Goal: Task Accomplishment & Management: Complete application form

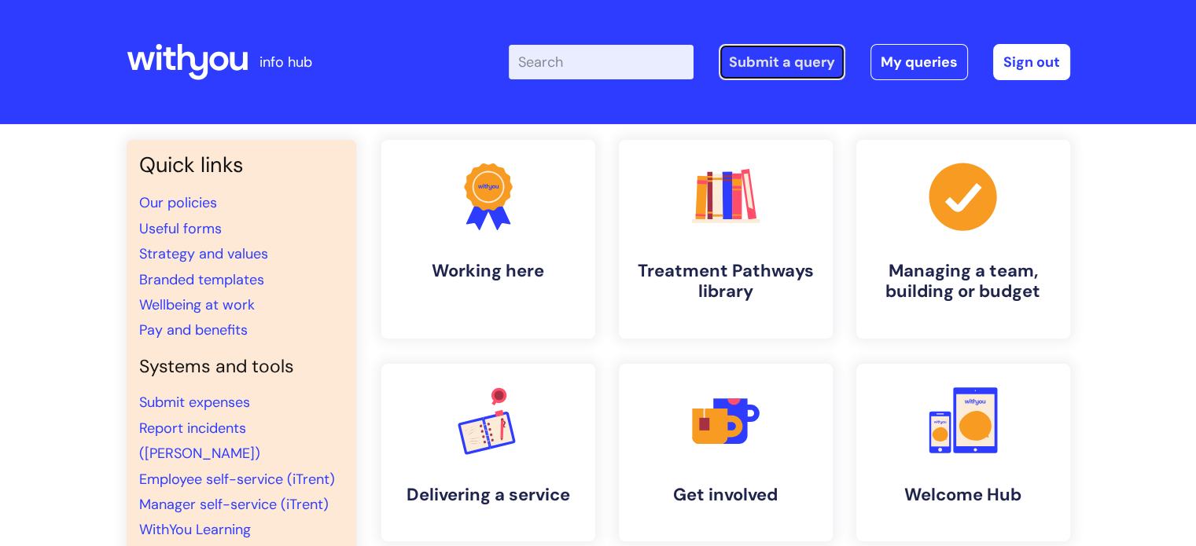
click at [759, 63] on link "Submit a query" at bounding box center [782, 62] width 127 height 36
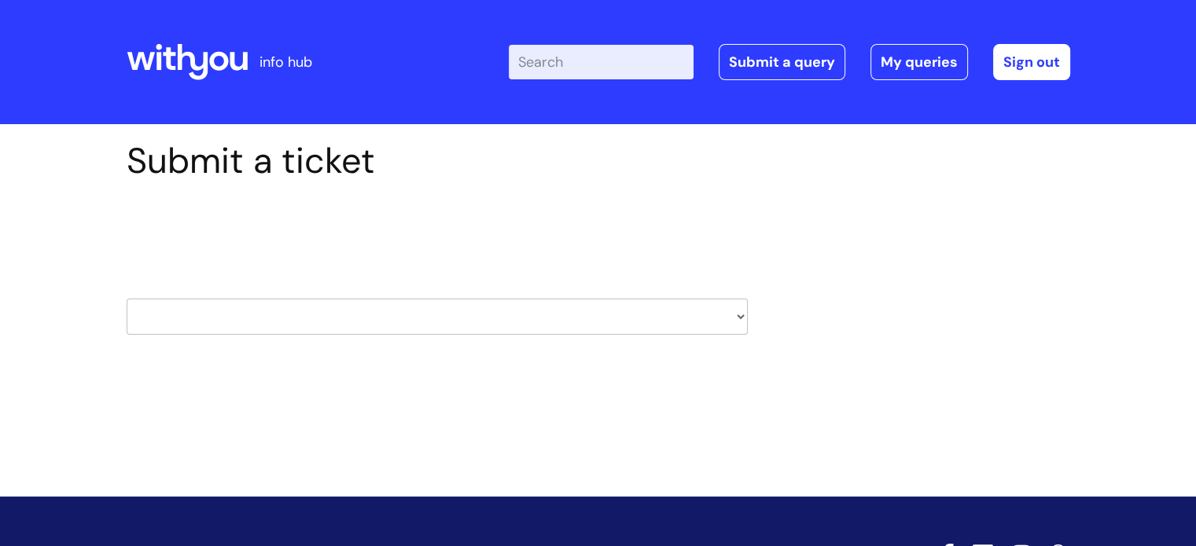
click at [255, 325] on select "HR / People IT and Support Clinical Drug Alerts Finance Accounts Data Support T…" at bounding box center [437, 317] width 621 height 36
select select "it_and_support"
click at [127, 299] on select "HR / People IT and Support Clinical Drug Alerts Finance Accounts Data Support T…" at bounding box center [437, 317] width 621 height 36
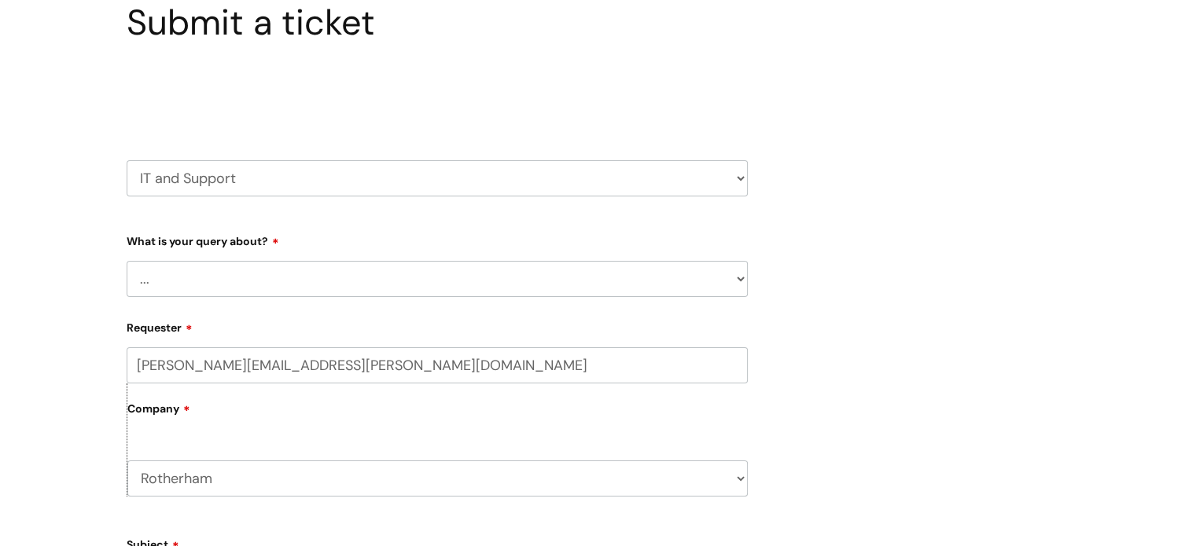
scroll to position [157, 0]
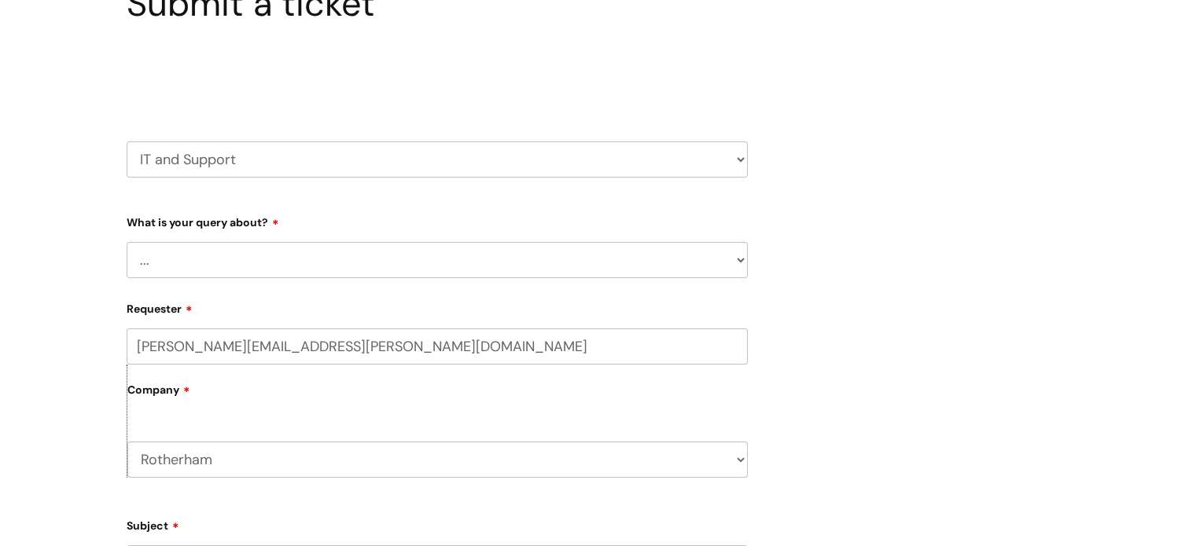
click at [219, 270] on select "... Mobile Phone Reset & MFA Accounts, Starters and Leavers IT Hardware issue I…" at bounding box center [437, 260] width 621 height 36
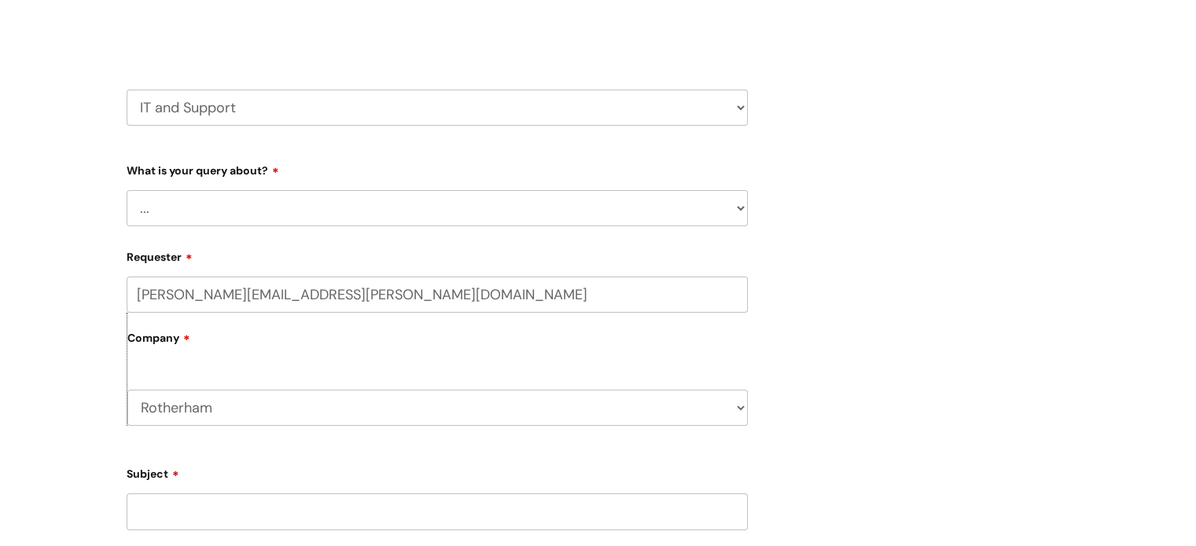
scroll to position [236, 0]
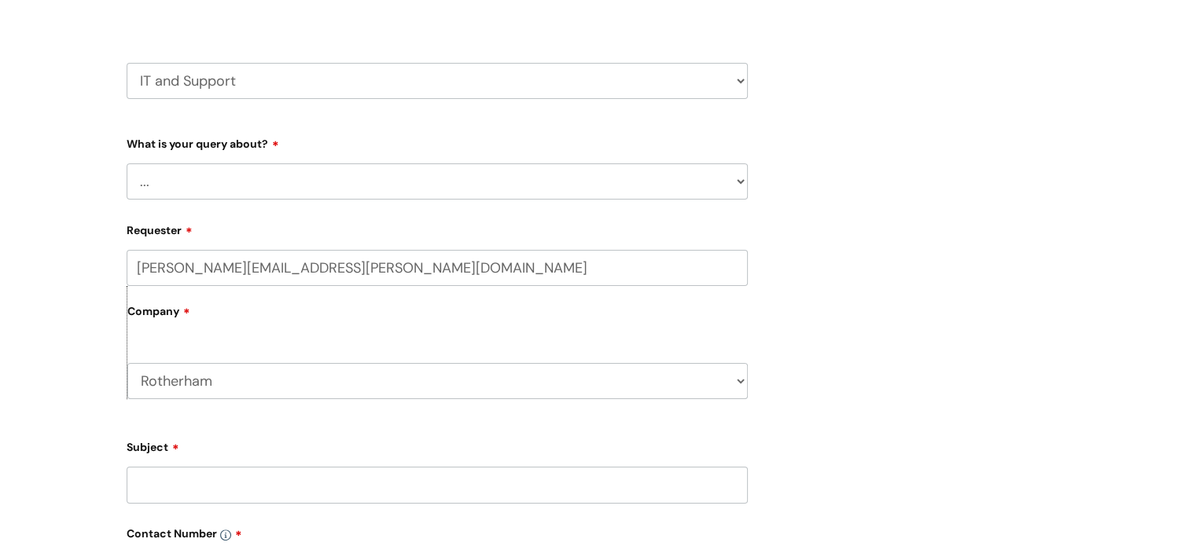
click at [226, 185] on select "... Mobile Phone Reset & MFA Accounts, Starters and Leavers IT Hardware issue I…" at bounding box center [437, 182] width 621 height 36
select select "IT Hardware issue"
click at [127, 164] on select "... Mobile Phone Reset & MFA Accounts, Starters and Leavers IT Hardware issue I…" at bounding box center [437, 182] width 621 height 36
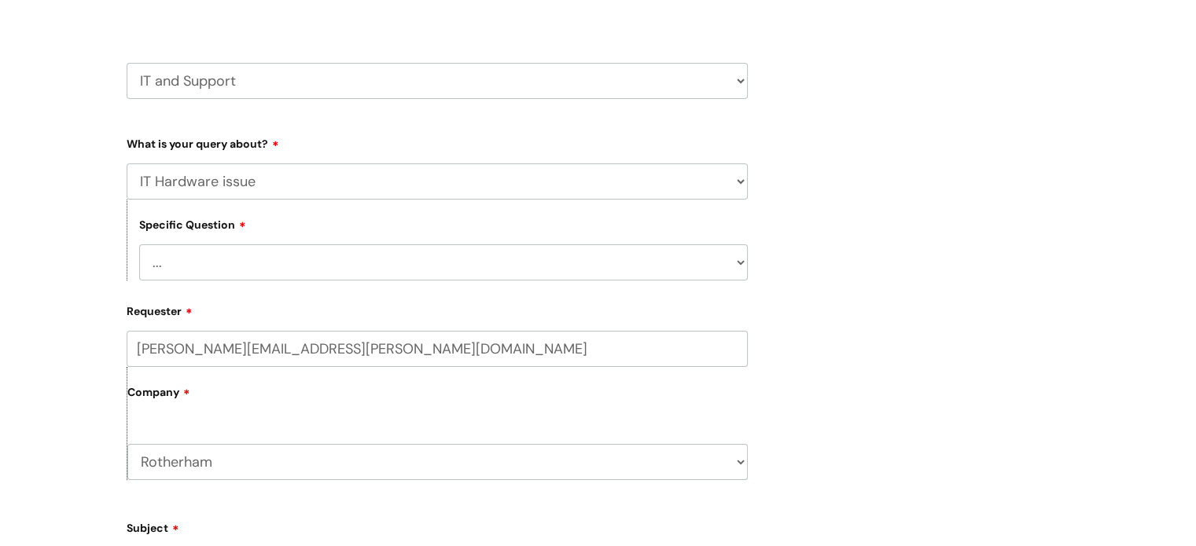
click at [221, 271] on select "... I need a new or replacement ... I’m waiting for new or replacement hardware…" at bounding box center [443, 263] width 609 height 36
select select "Problems with IT equipment in a With You office"
click at [139, 245] on select "... I need a new or replacement ... I’m waiting for new or replacement hardware…" at bounding box center [443, 263] width 609 height 36
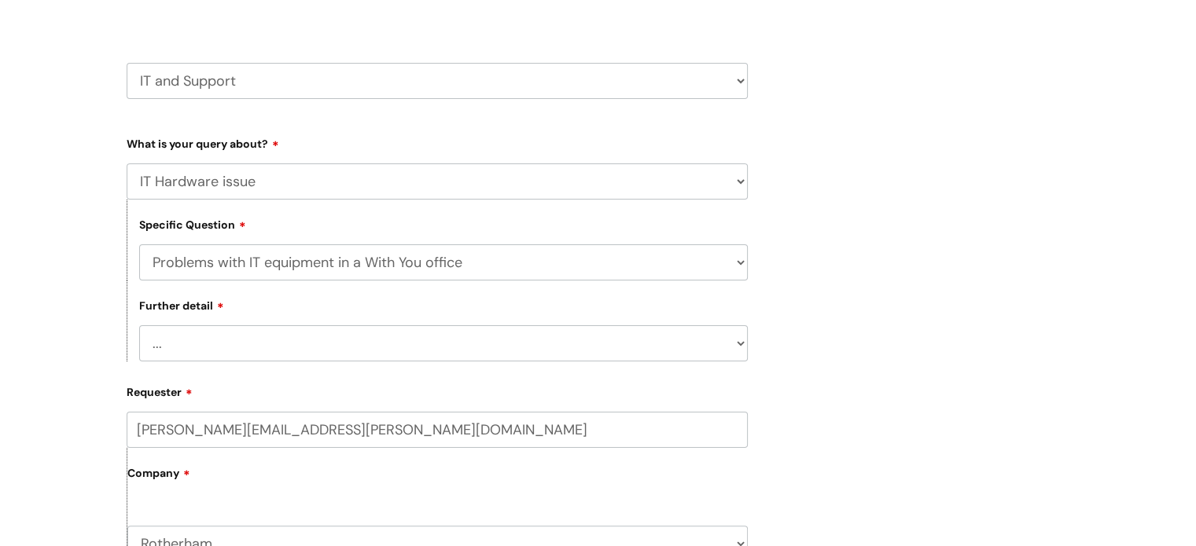
click at [208, 344] on select "... We’ve no internet in our WithYou office We’ve no phones in our WithYou offi…" at bounding box center [443, 343] width 609 height 36
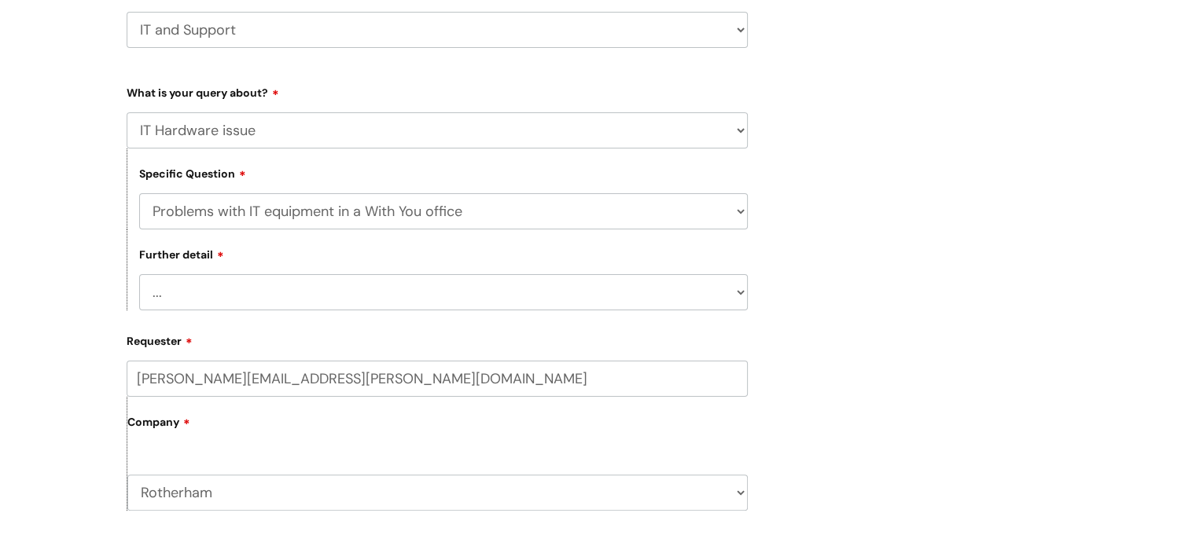
scroll to position [314, 0]
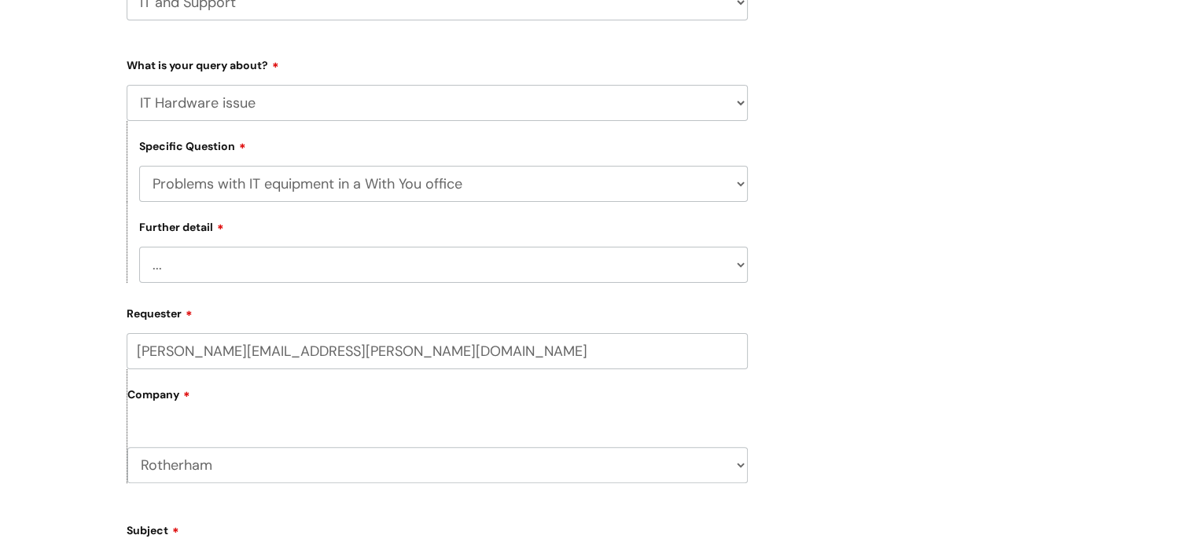
click at [156, 259] on select "... We’ve no internet in our WithYou office We’ve no phones in our WithYou offi…" at bounding box center [443, 265] width 609 height 36
select select "Something else"
click at [139, 248] on select "... We’ve no internet in our WithYou office We’ve no phones in our WithYou offi…" at bounding box center [443, 265] width 609 height 36
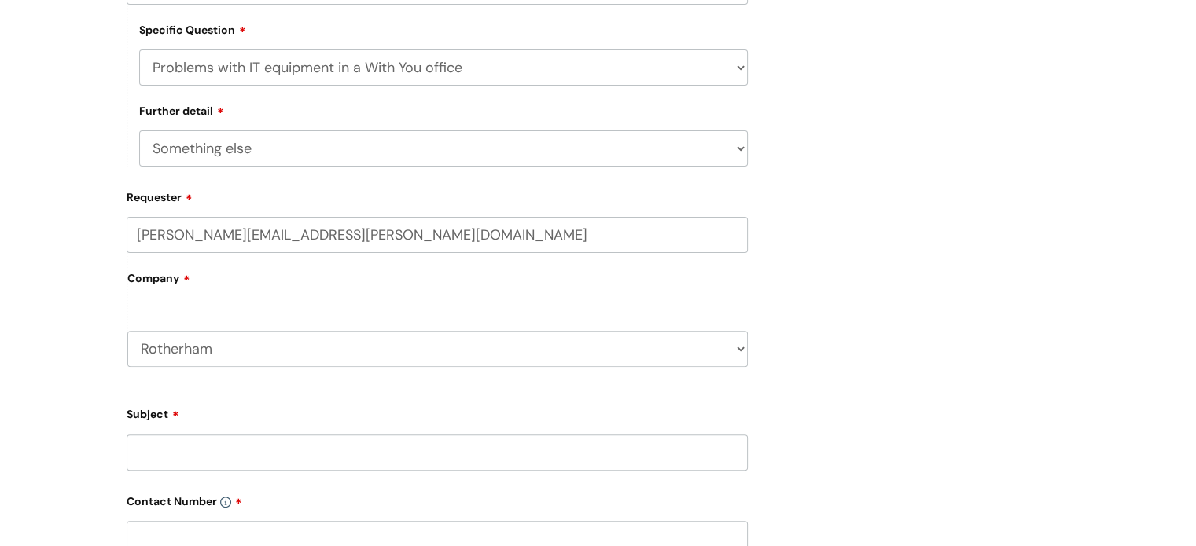
scroll to position [472, 0]
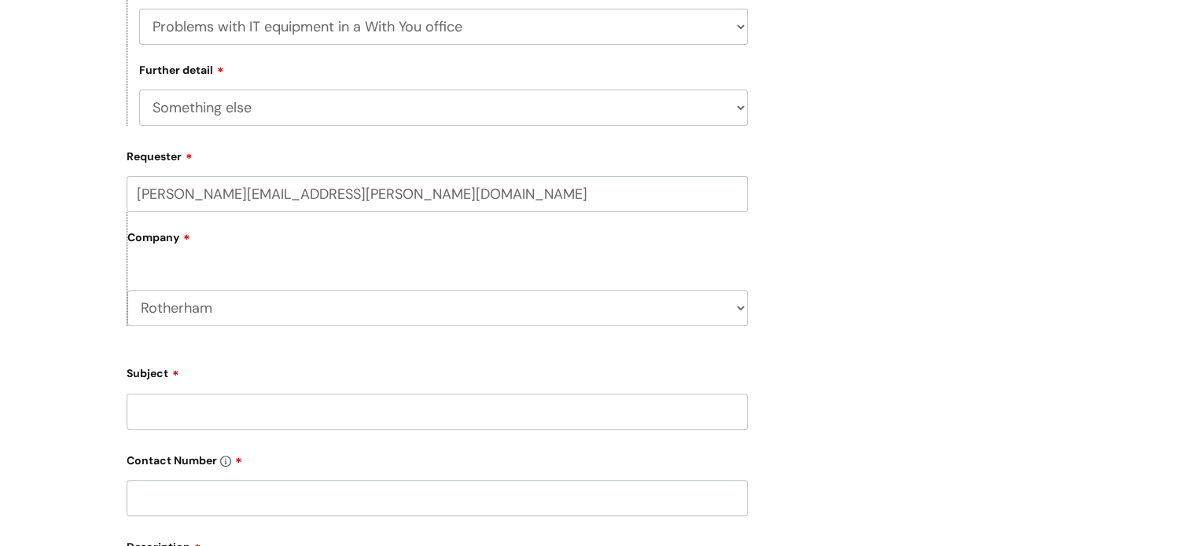
click at [217, 418] on input "Subject" at bounding box center [437, 412] width 621 height 36
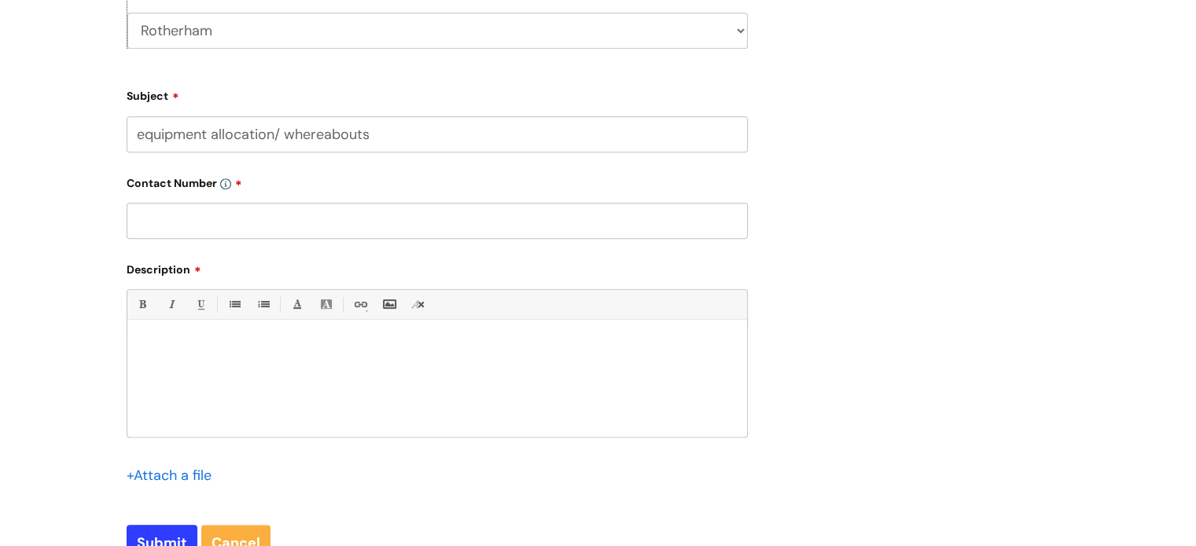
scroll to position [786, 0]
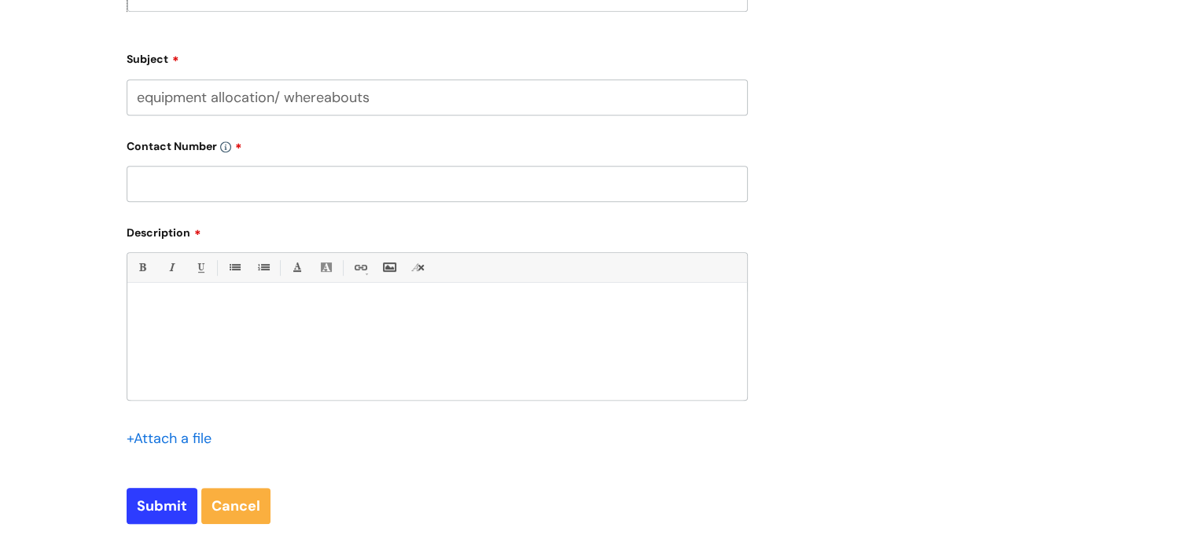
type input "equipment allocation/ whereabouts"
click at [198, 341] on div at bounding box center [437, 346] width 620 height 108
click at [149, 317] on p "Hi, 23106" at bounding box center [437, 310] width 596 height 15
drag, startPoint x: 368, startPoint y: 314, endPoint x: 330, endPoint y: 311, distance: 37.8
click at [330, 311] on p "Hi, one of my volunteers Sean Hill 23106 23106" at bounding box center [437, 310] width 596 height 15
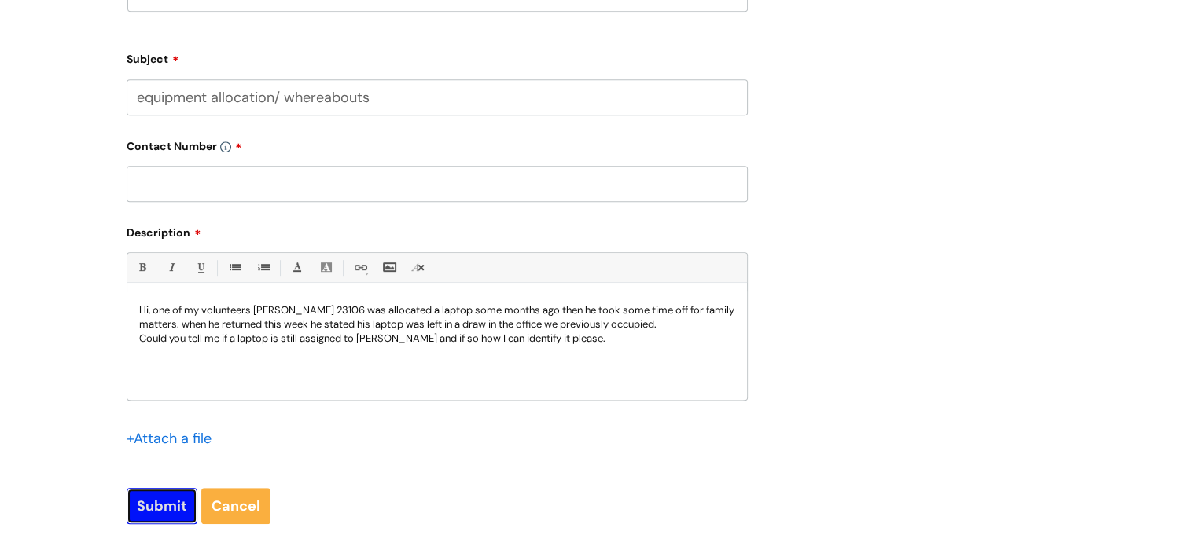
click at [149, 515] on input "Submit" at bounding box center [162, 506] width 71 height 36
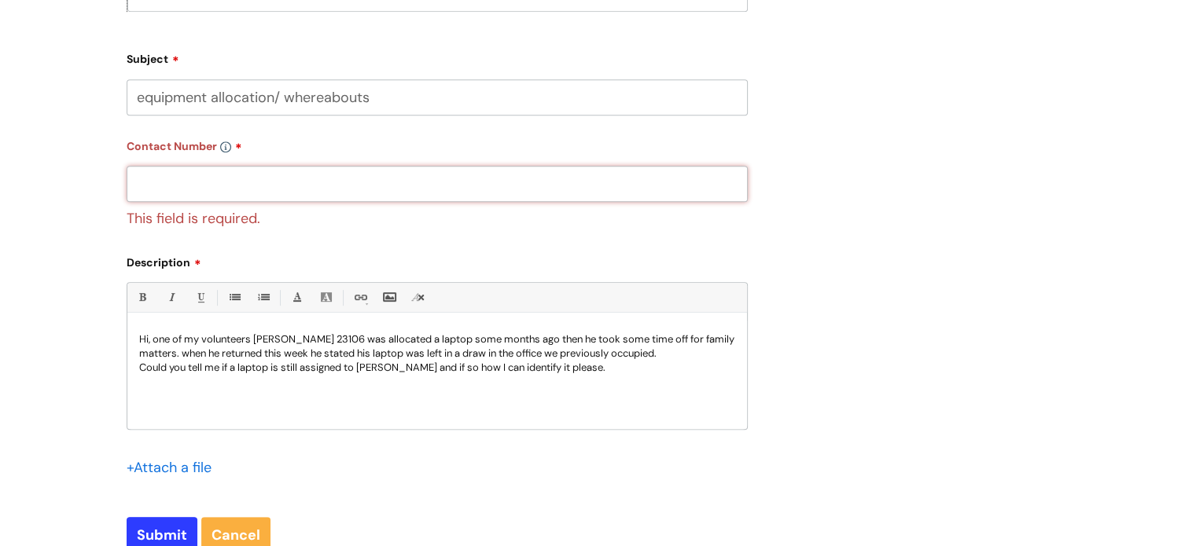
click at [222, 178] on input "text" at bounding box center [437, 184] width 621 height 36
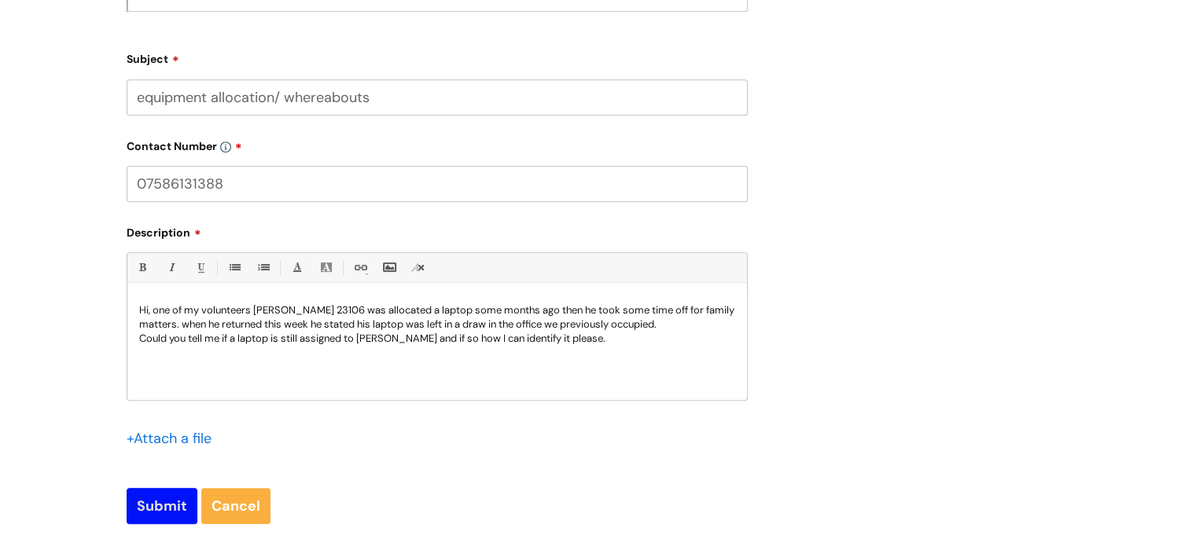
type input "07586131388"
click at [170, 512] on input "Submit" at bounding box center [162, 506] width 71 height 36
type input "Please Wait..."
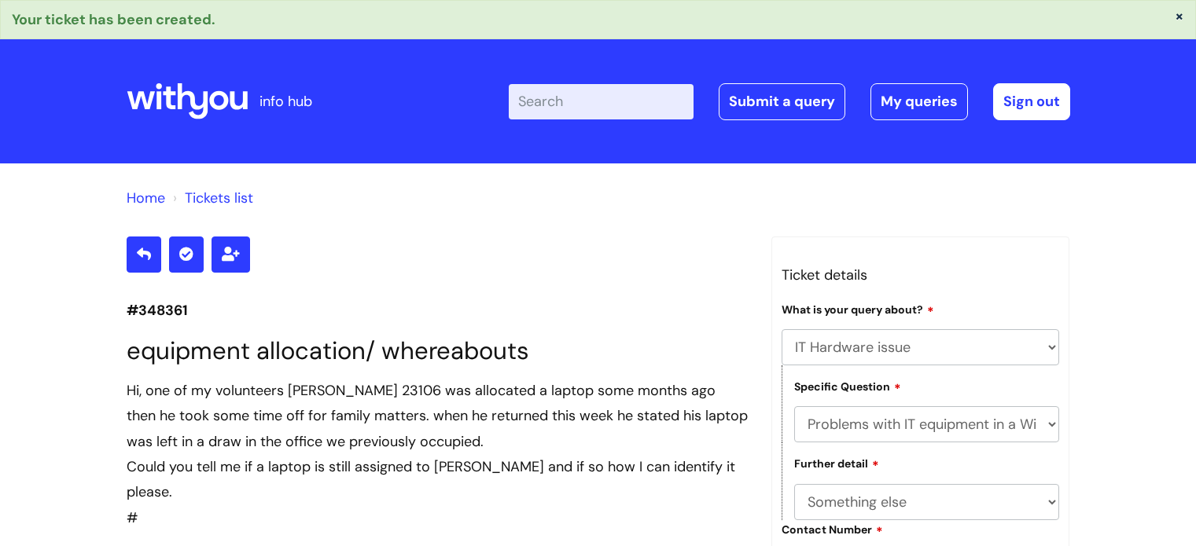
select select "IT Hardware issue"
select select "Problems with IT equipment in a With You office"
select select "Something else"
